Goal: Task Accomplishment & Management: Complete application form

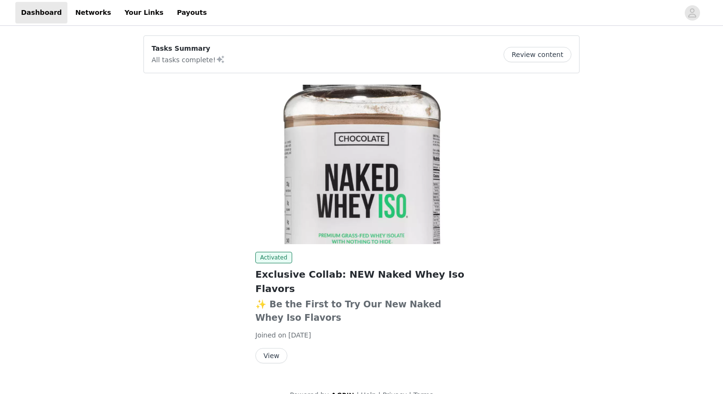
scroll to position [3, 0]
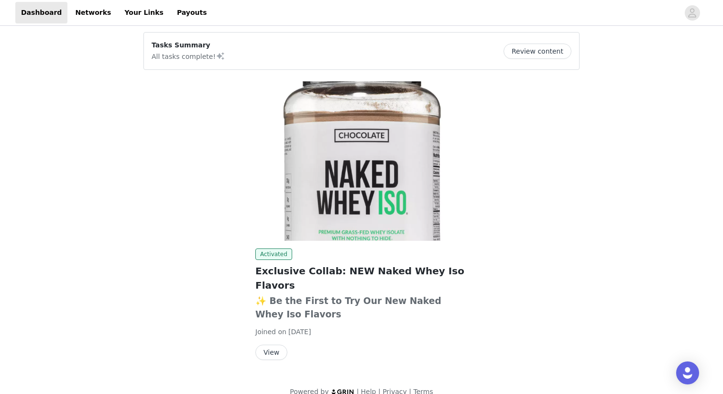
click at [260, 345] on button "View" at bounding box center [272, 352] width 32 height 15
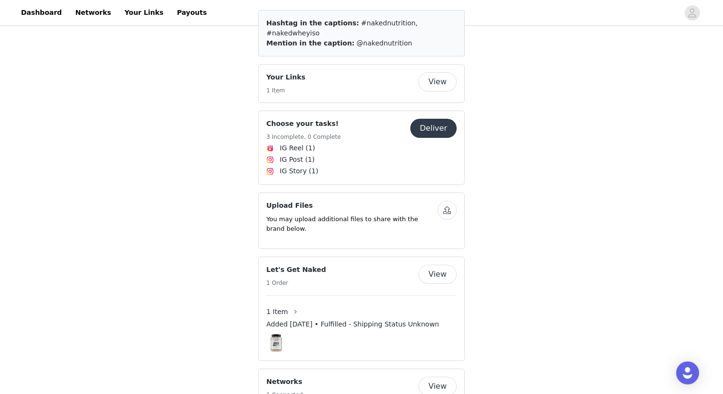
scroll to position [673, 0]
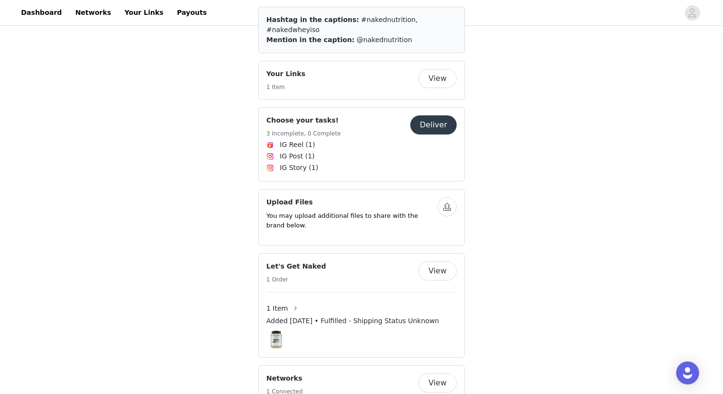
click at [437, 115] on button "Deliver" at bounding box center [434, 124] width 46 height 19
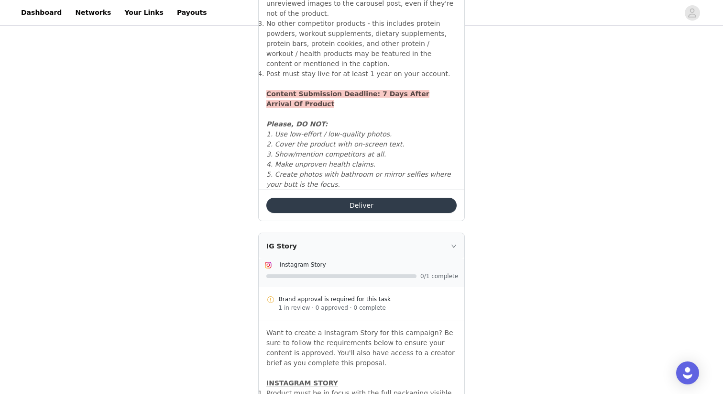
scroll to position [1532, 0]
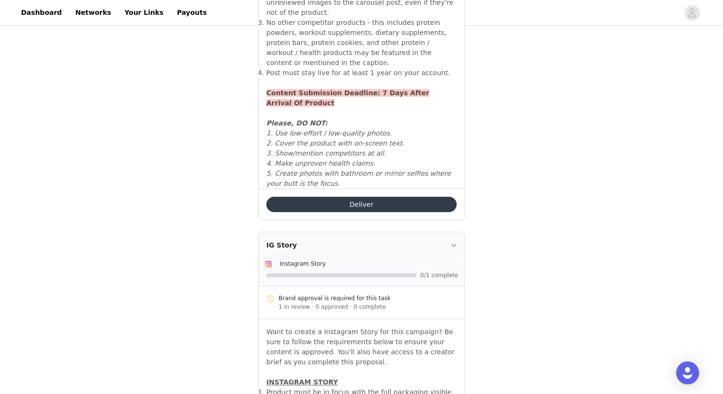
click at [377, 197] on button "Deliver" at bounding box center [362, 204] width 190 height 15
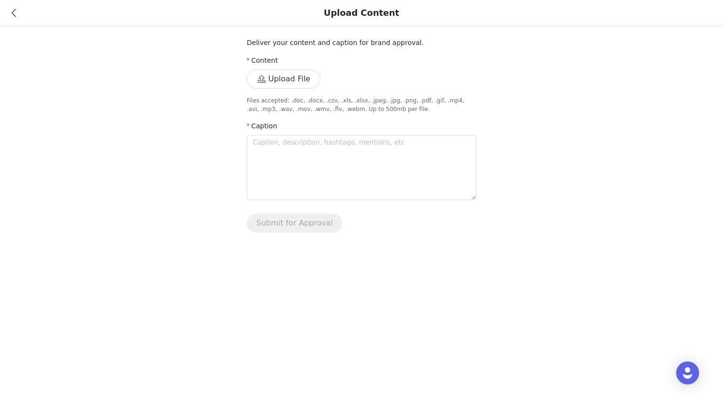
click at [14, 15] on icon at bounding box center [13, 13] width 4 height 7
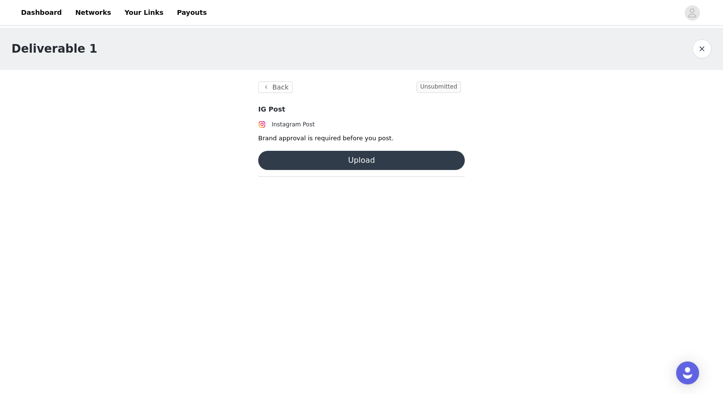
click at [699, 50] on button "button" at bounding box center [702, 48] width 19 height 19
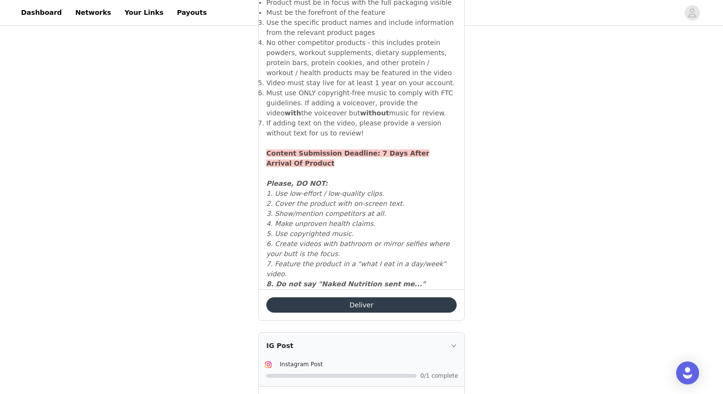
scroll to position [960, 0]
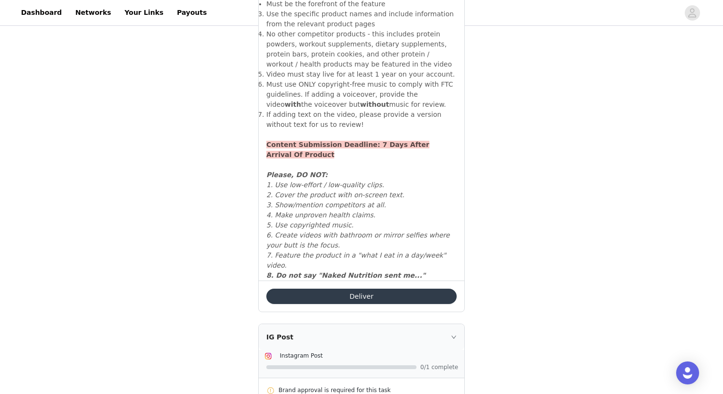
click at [369, 289] on button "Deliver" at bounding box center [362, 296] width 190 height 15
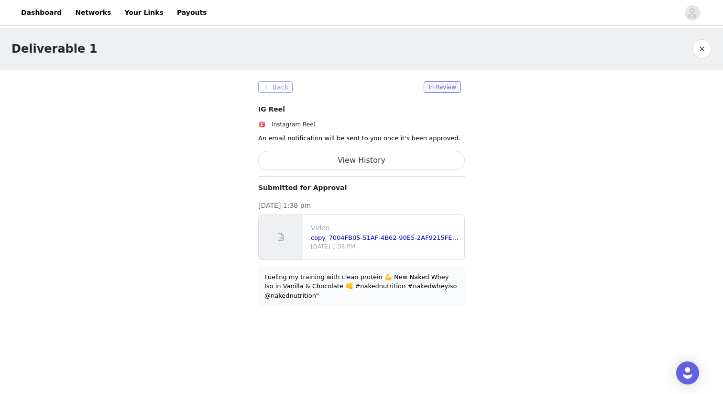
click at [263, 87] on button "Back" at bounding box center [275, 86] width 34 height 11
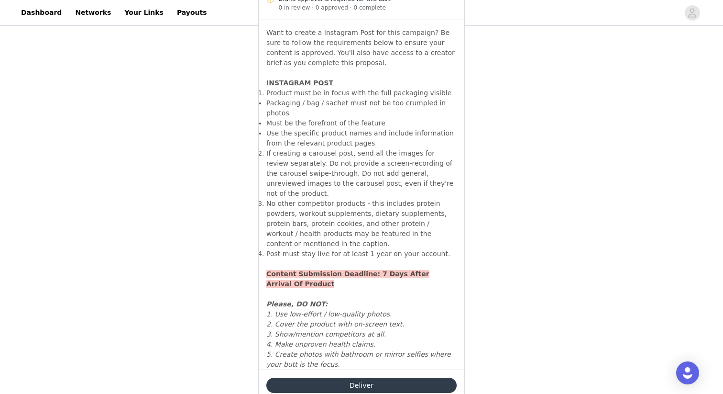
scroll to position [1371, 0]
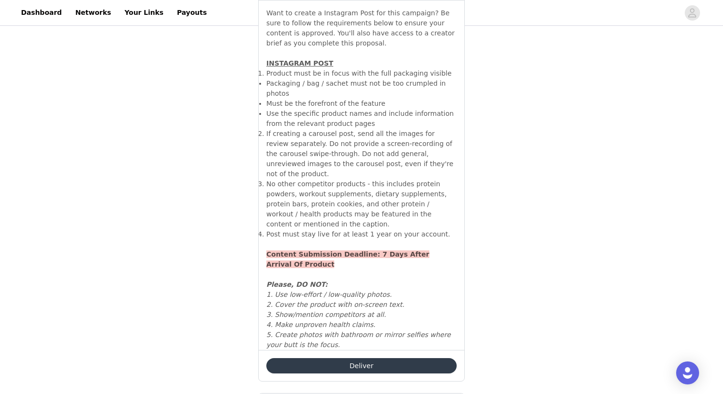
click at [346, 358] on button "Deliver" at bounding box center [362, 365] width 190 height 15
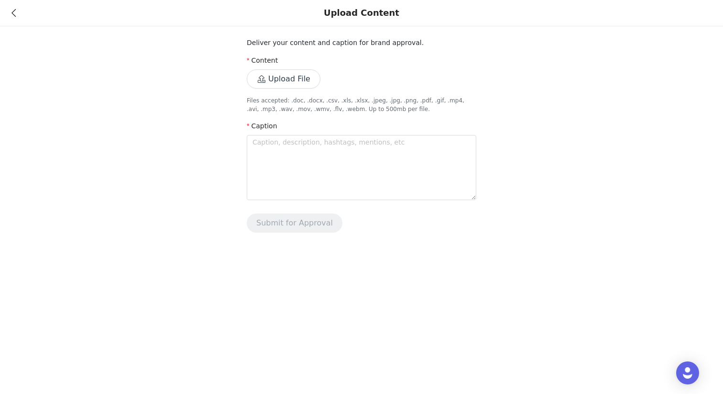
click at [293, 80] on button "Upload File" at bounding box center [284, 78] width 74 height 19
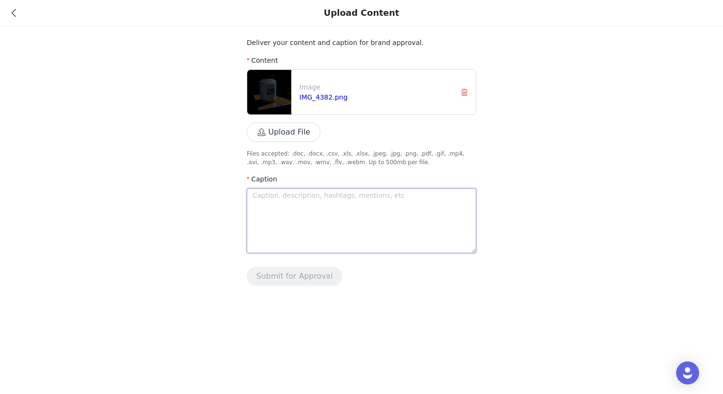
click at [254, 211] on textarea at bounding box center [362, 220] width 230 height 65
paste textarea "“Fueling my training with clean protein 💪 New Naked Whey Iso in Vanilla & Choco…"
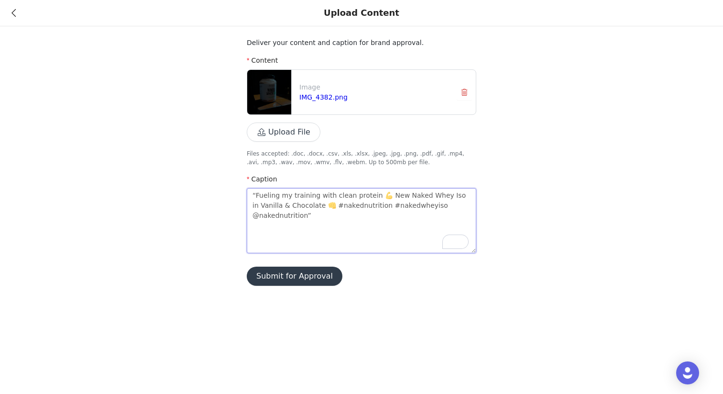
type textarea "“Fueling my training with clean protein 💪 New Naked Whey Iso in Vanilla & Choco…"
paste textarea "Clean fuel. Real results. Loving the new Naked Whey Iso — Vanilla & Chocolate 🔥"
type textarea "“Clean fuel. Real results. Loving the new Naked Whey Iso — Vanilla & Chocolate …"
click at [292, 277] on button "Submit for Approval" at bounding box center [295, 276] width 96 height 19
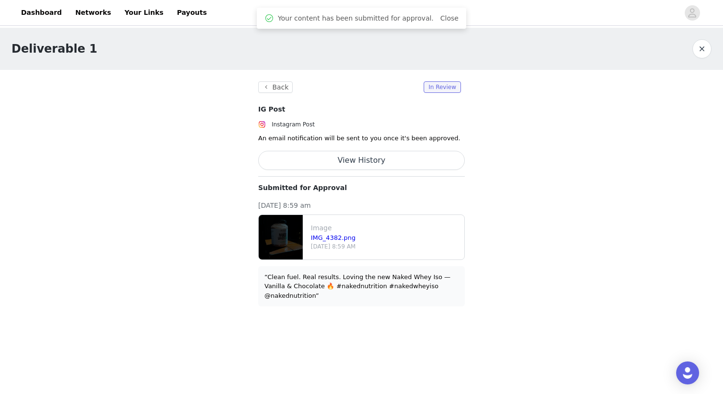
click at [699, 45] on button "button" at bounding box center [702, 48] width 19 height 19
